Goal: Task Accomplishment & Management: Manage account settings

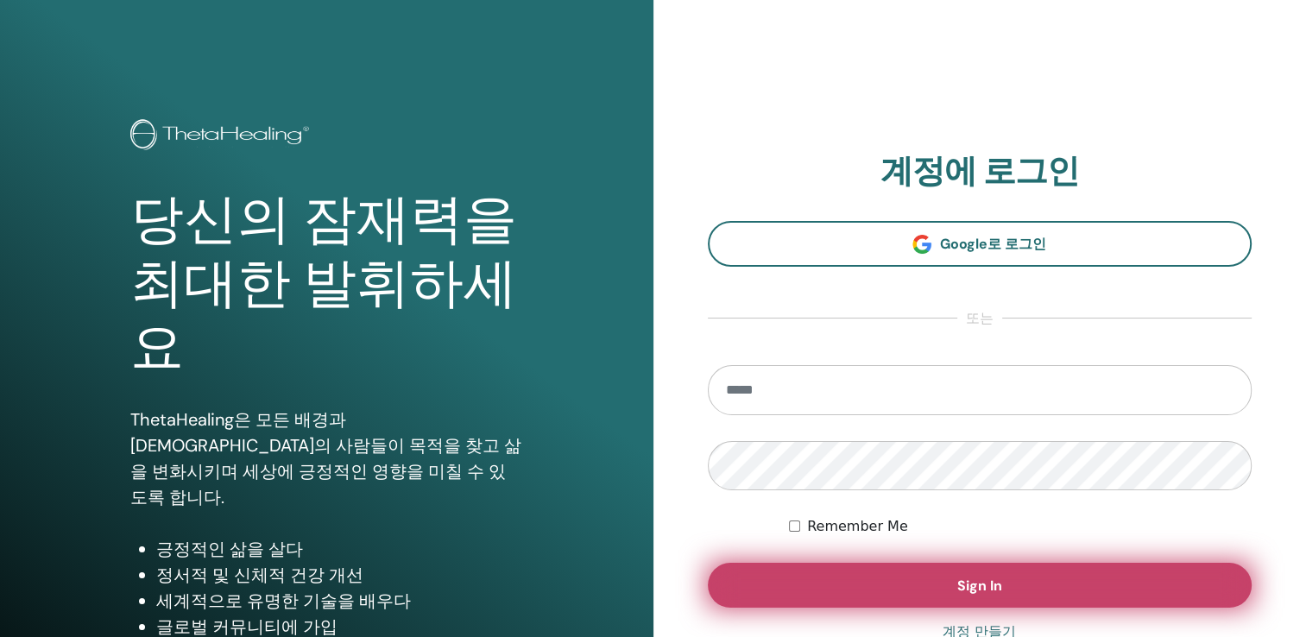
type input "**********"
click at [862, 577] on button "Sign In" at bounding box center [980, 585] width 545 height 45
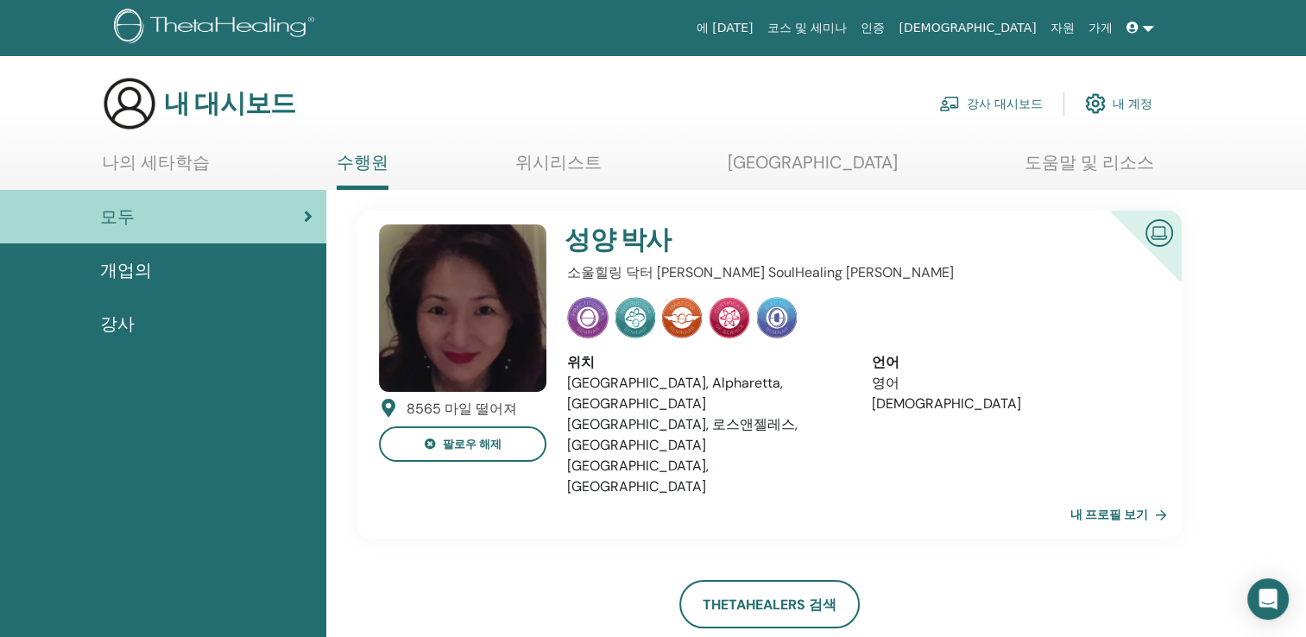
click at [201, 164] on link "나의 세타학습" at bounding box center [156, 169] width 108 height 34
